Goal: Task Accomplishment & Management: Complete application form

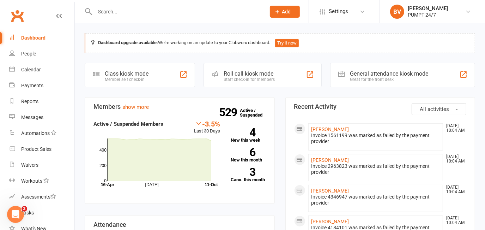
click at [115, 11] on input "text" at bounding box center [177, 12] width 168 height 10
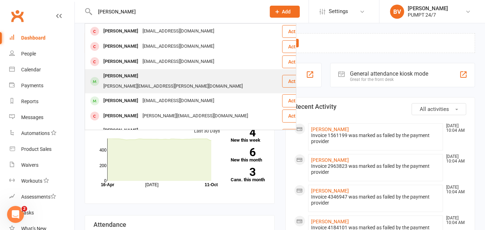
type input "[PERSON_NAME]"
click at [112, 75] on div "[PERSON_NAME]" at bounding box center [120, 76] width 39 height 10
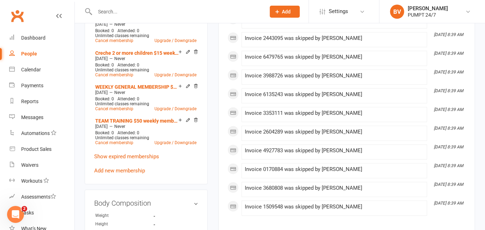
scroll to position [417, 0]
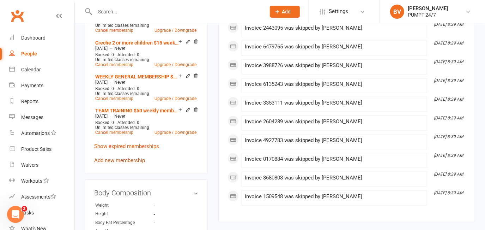
click at [124, 157] on link "Add new membership" at bounding box center [119, 160] width 51 height 6
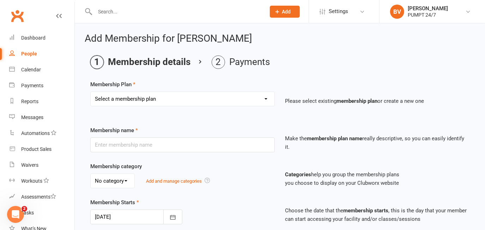
click at [157, 98] on select "Select a membership plan Create new Membership Plan Prepaid Membership [PERSON_…" at bounding box center [183, 99] width 184 height 14
select select "14"
click at [91, 92] on select "Select a membership plan Create new Membership Plan Prepaid Membership [PERSON_…" at bounding box center [183, 99] width 184 height 14
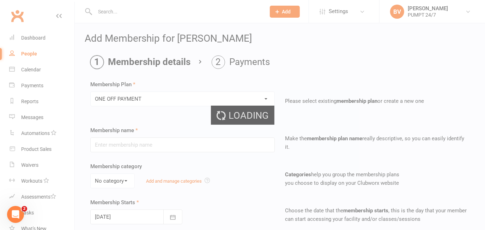
type input "ONE OFF PAYMENT"
type input "1"
select select "1"
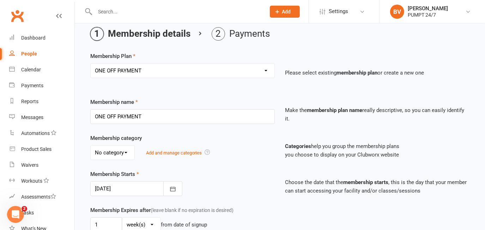
scroll to position [64, 0]
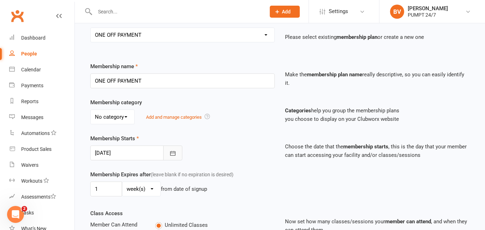
click at [172, 151] on icon "button" at bounding box center [172, 153] width 5 height 5
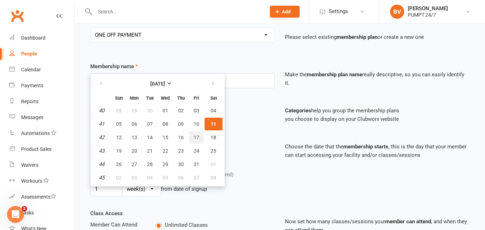
click at [194, 137] on span "17" at bounding box center [197, 137] width 6 height 6
type input "[DATE]"
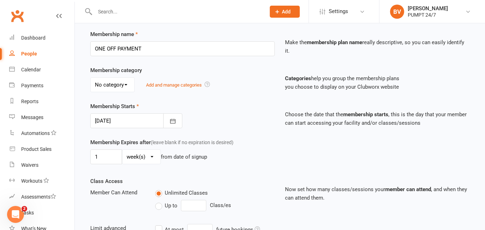
scroll to position [128, 0]
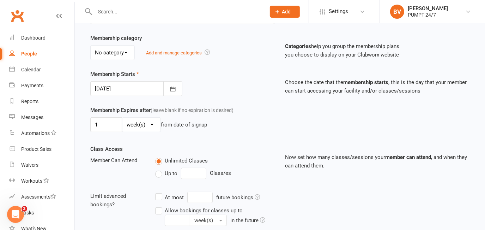
click at [150, 122] on select "day(s) week(s) month(s) year(s)" at bounding box center [141, 125] width 38 height 14
click at [106, 123] on input "1" at bounding box center [106, 124] width 32 height 15
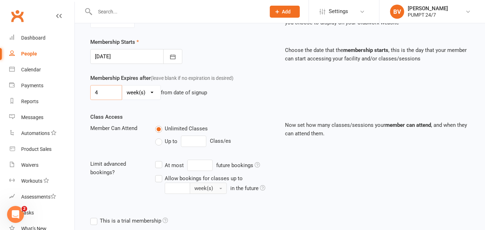
scroll to position [218, 0]
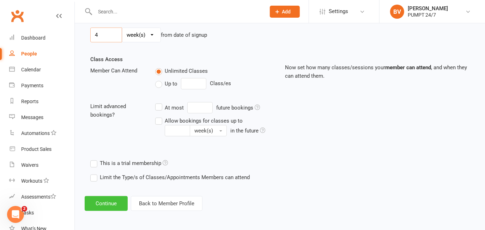
type input "4"
click at [110, 206] on button "Continue" at bounding box center [106, 203] width 43 height 15
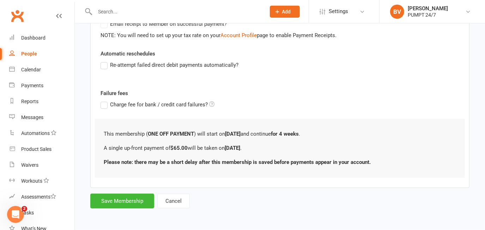
scroll to position [0, 0]
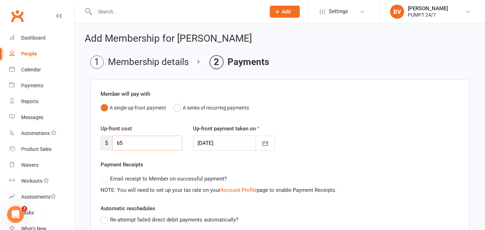
click at [129, 142] on input "65" at bounding box center [147, 143] width 70 height 15
type input "6"
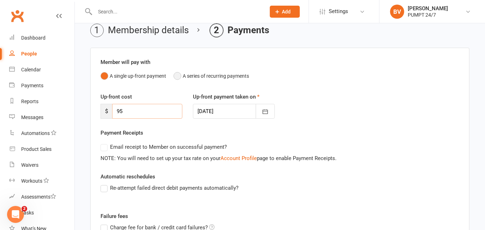
type input "95"
click at [177, 74] on button "A series of recurring payments" at bounding box center [212, 75] width 76 height 13
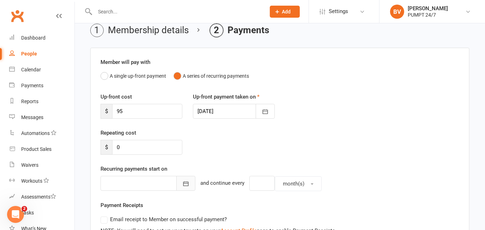
click at [182, 182] on icon "button" at bounding box center [185, 183] width 7 height 7
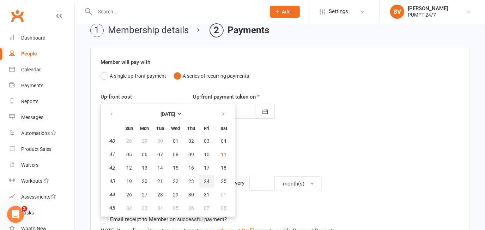
click at [206, 179] on span "24" at bounding box center [207, 181] width 6 height 6
type input "[DATE]"
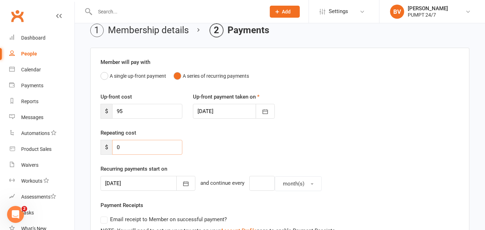
click at [127, 149] on input "0" at bounding box center [147, 147] width 70 height 15
type input "95"
click at [301, 181] on button "month(s)" at bounding box center [298, 183] width 47 height 15
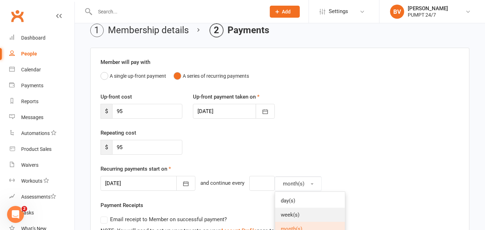
click at [281, 212] on span "week(s)" at bounding box center [290, 214] width 19 height 6
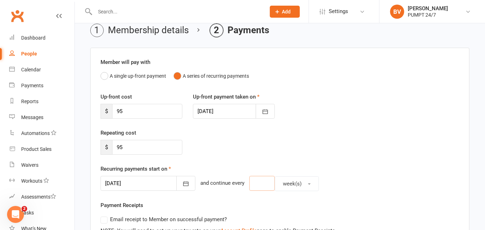
click at [258, 183] on input "number" at bounding box center [262, 183] width 25 height 15
type input "4"
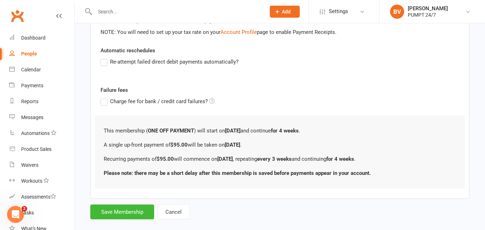
scroll to position [240, 0]
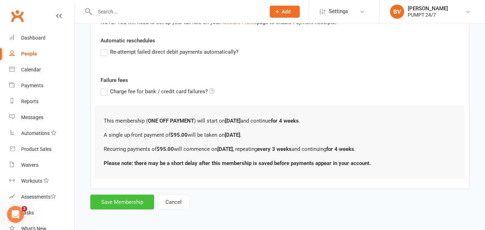
type input "3"
click at [122, 199] on button "Save Membership" at bounding box center [122, 201] width 64 height 15
